Goal: Information Seeking & Learning: Learn about a topic

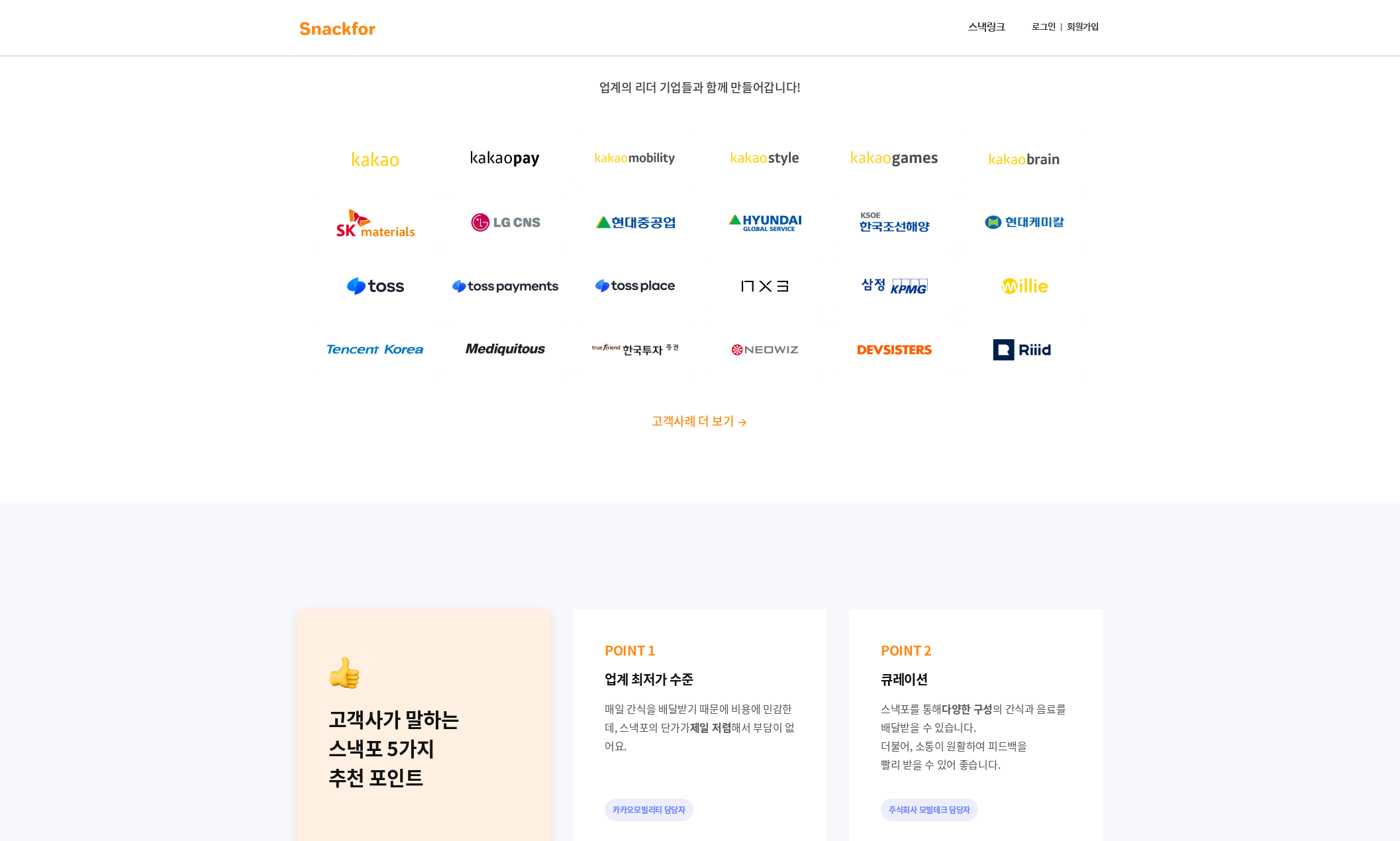
click at [708, 423] on span "고객사례 더 보기" at bounding box center [692, 420] width 82 height 18
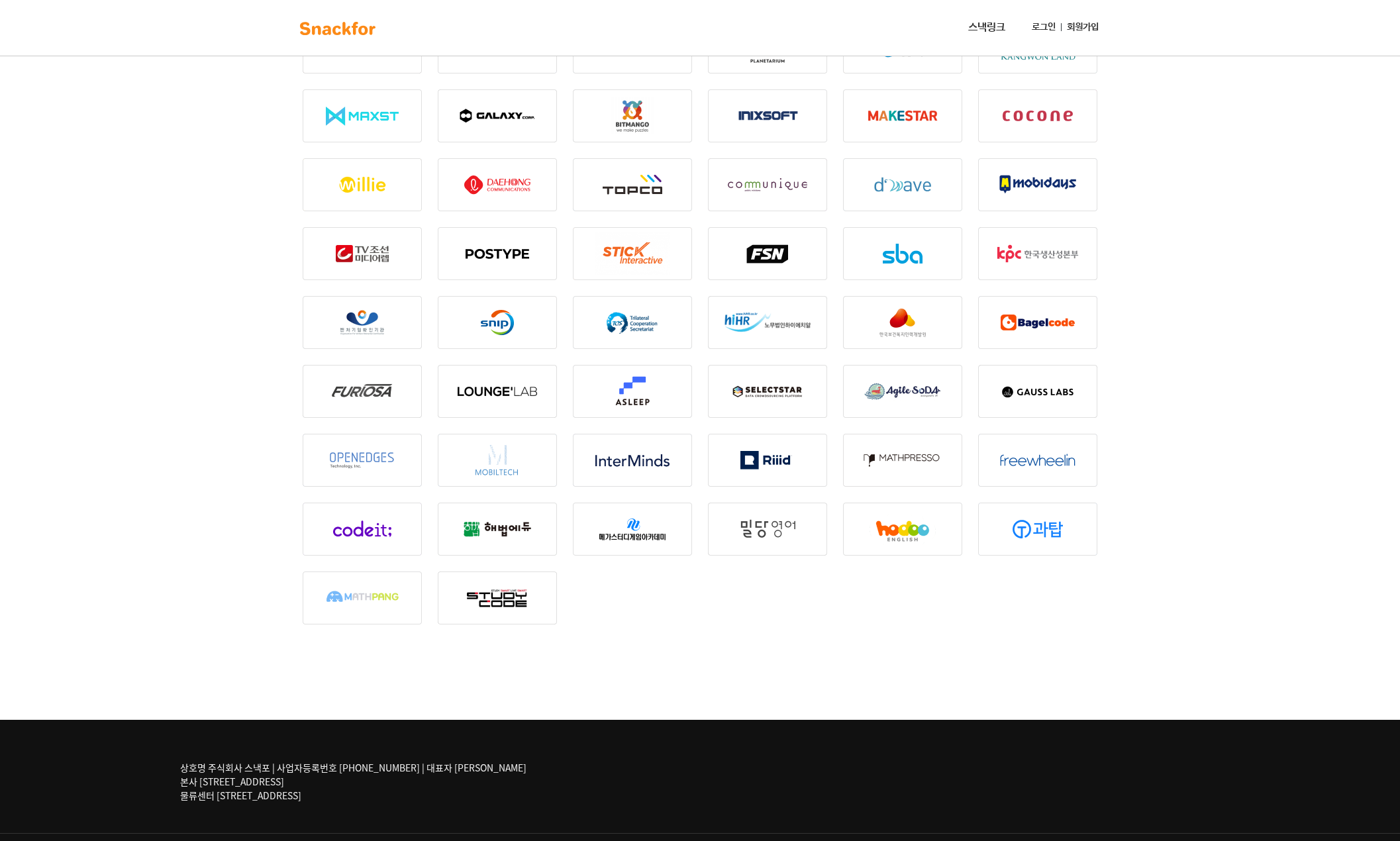
scroll to position [1529, 0]
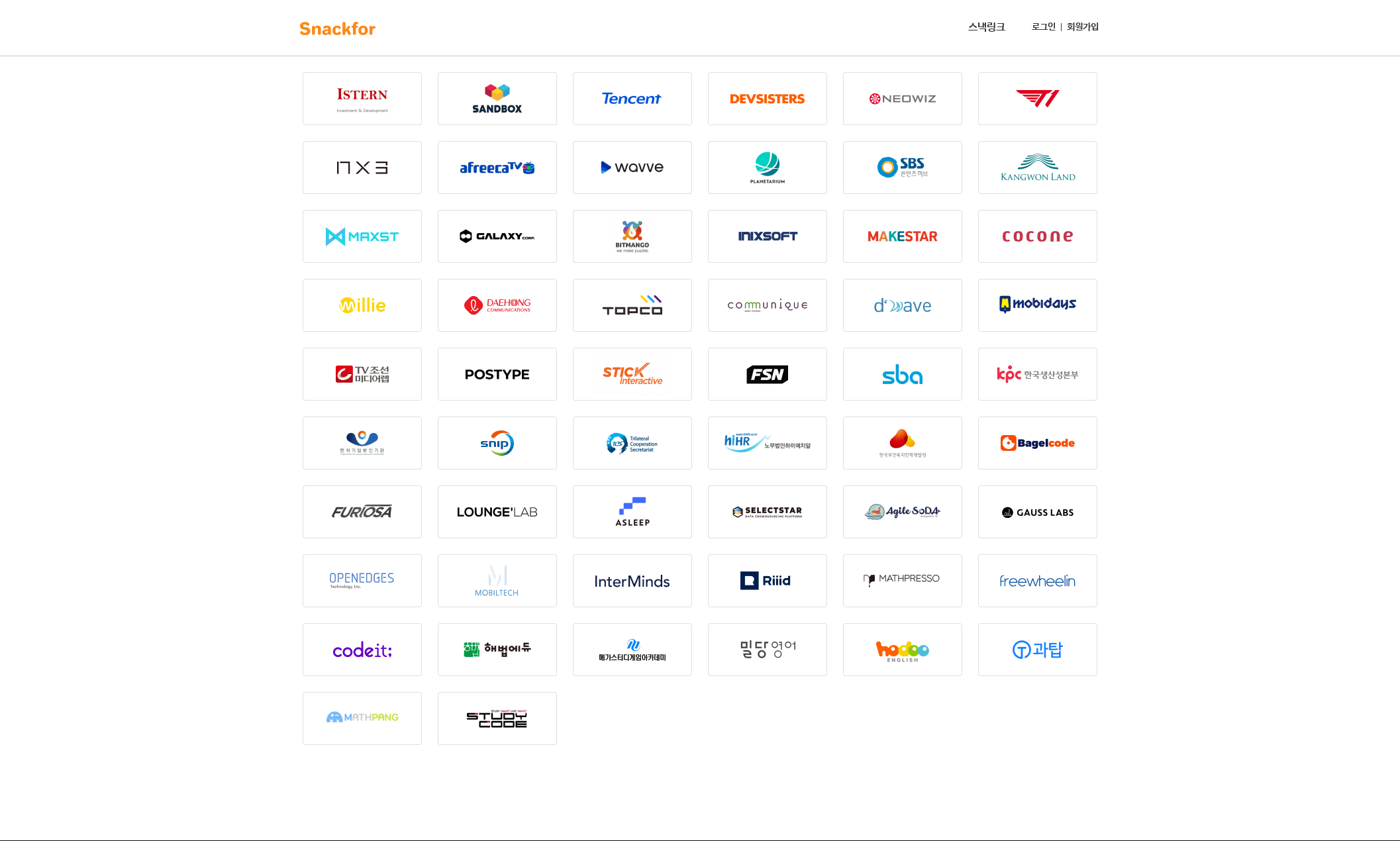
scroll to position [1357, 0]
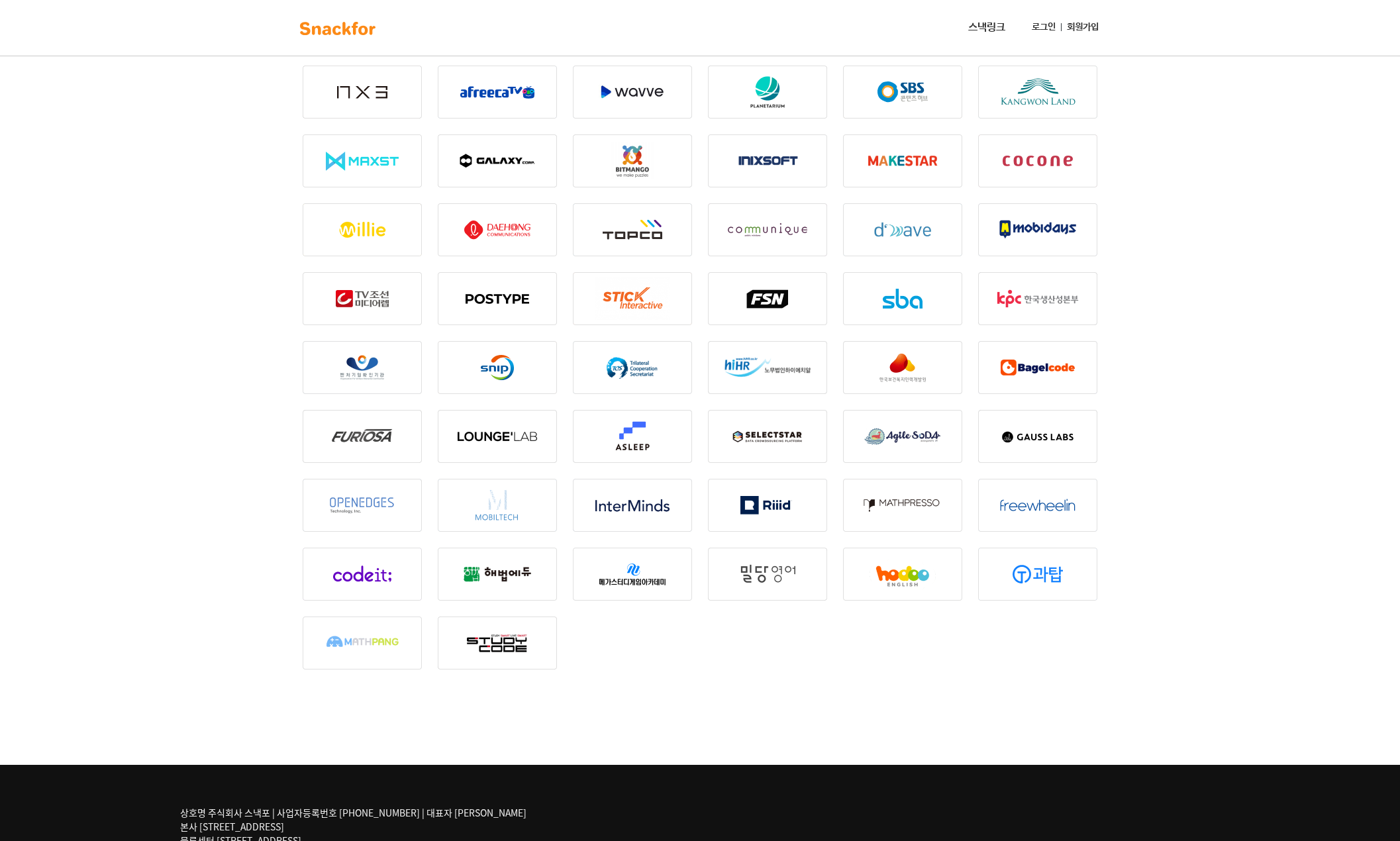
scroll to position [1529, 0]
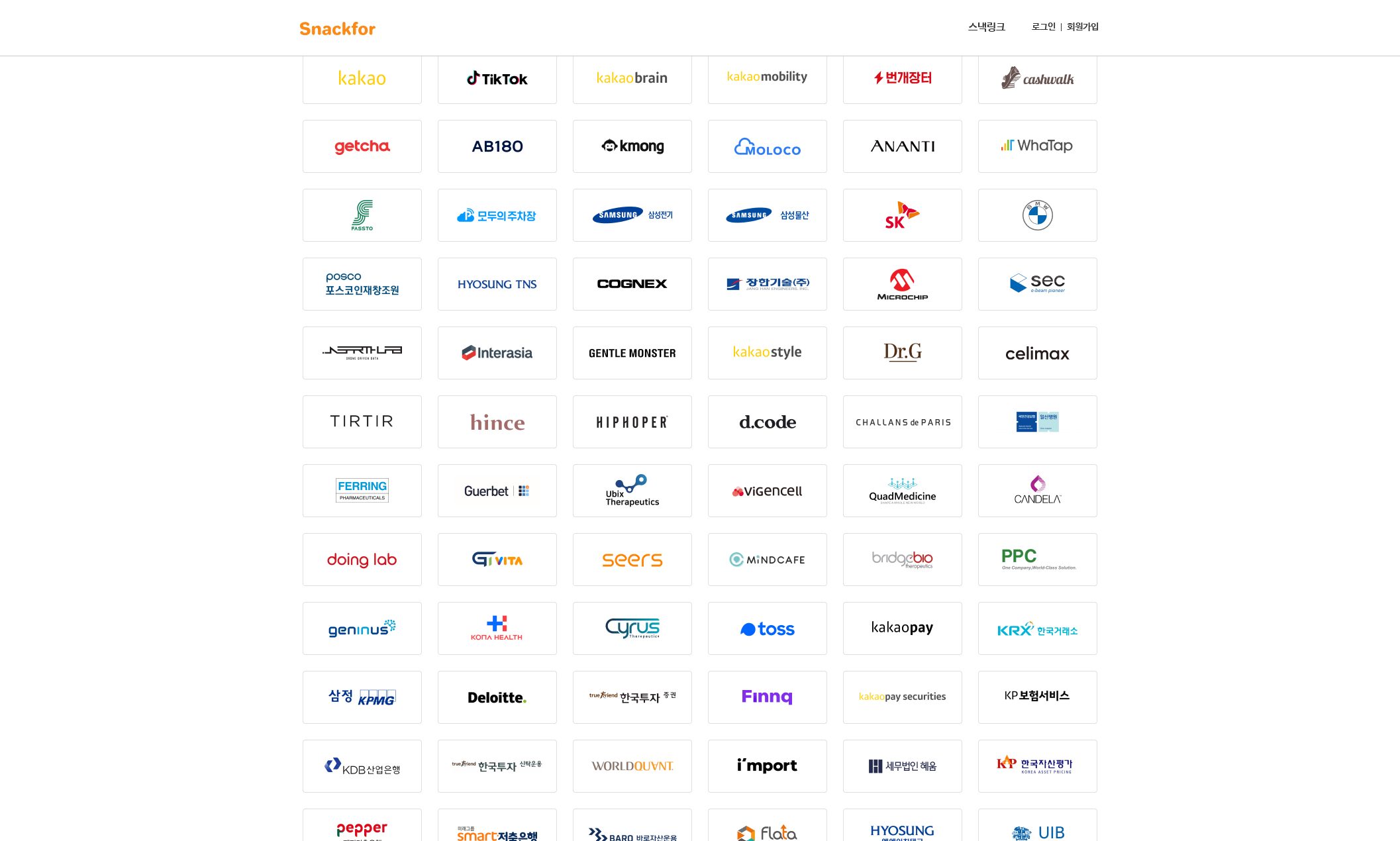
scroll to position [0, 0]
